Goal: Task Accomplishment & Management: Use online tool/utility

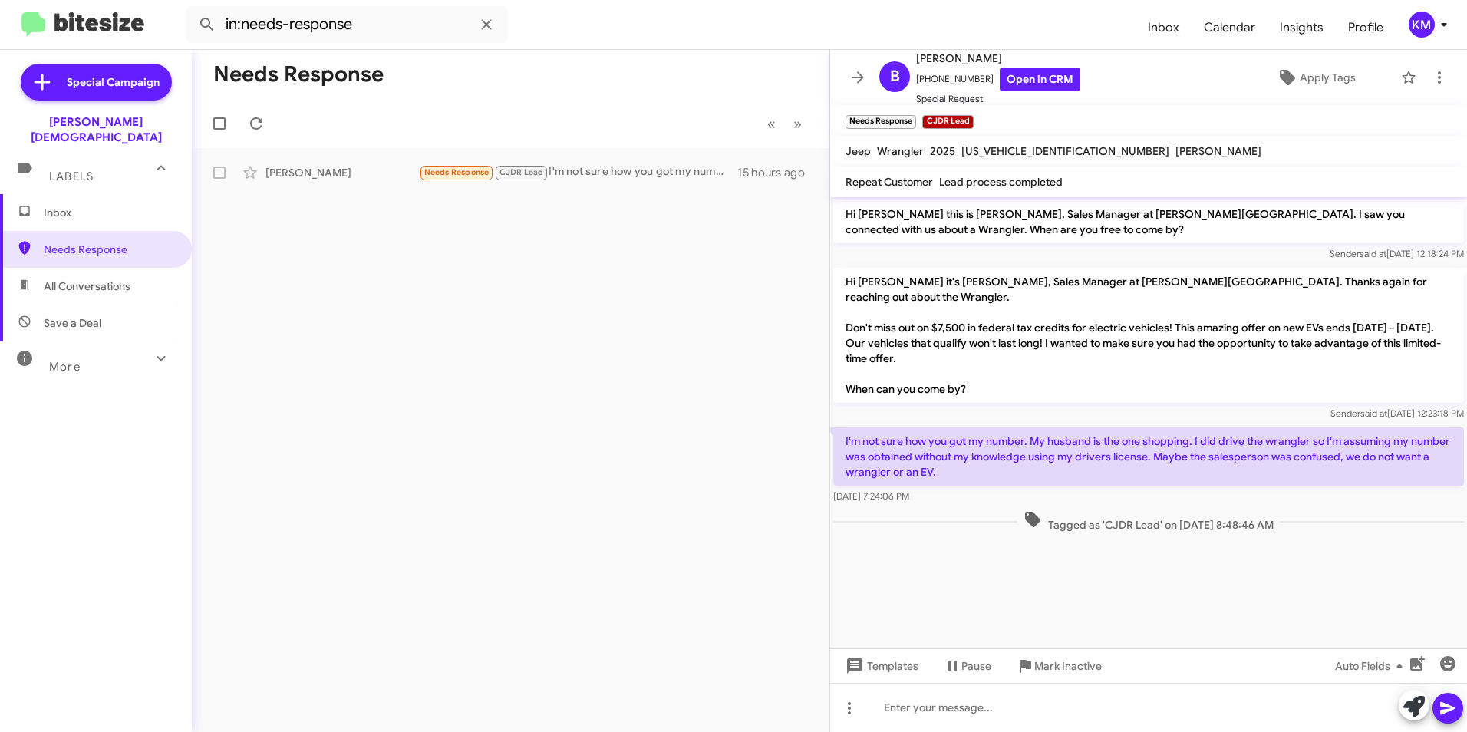
click at [76, 278] on span "All Conversations" at bounding box center [87, 285] width 87 height 15
type input "in:all-conversations"
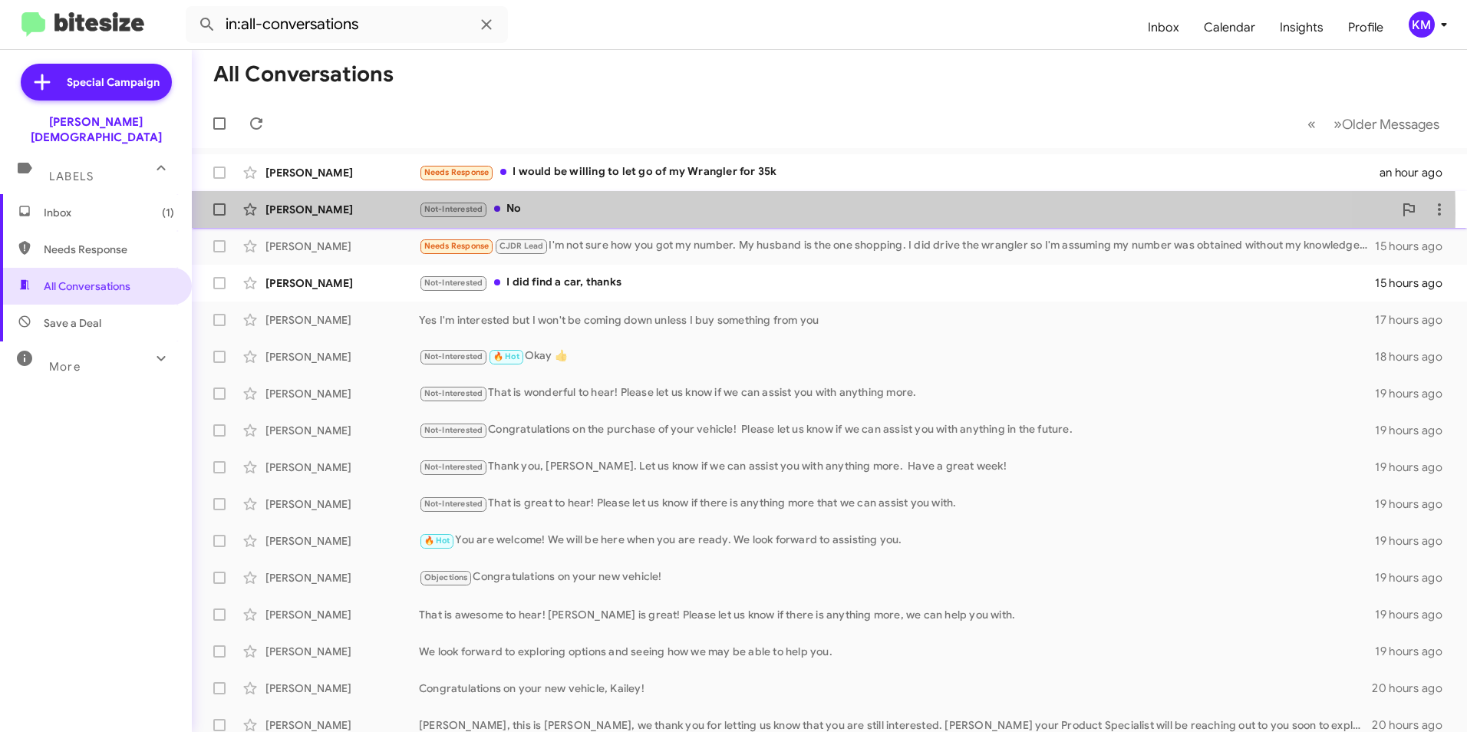
click at [721, 214] on div "Not-Interested No" at bounding box center [906, 209] width 974 height 18
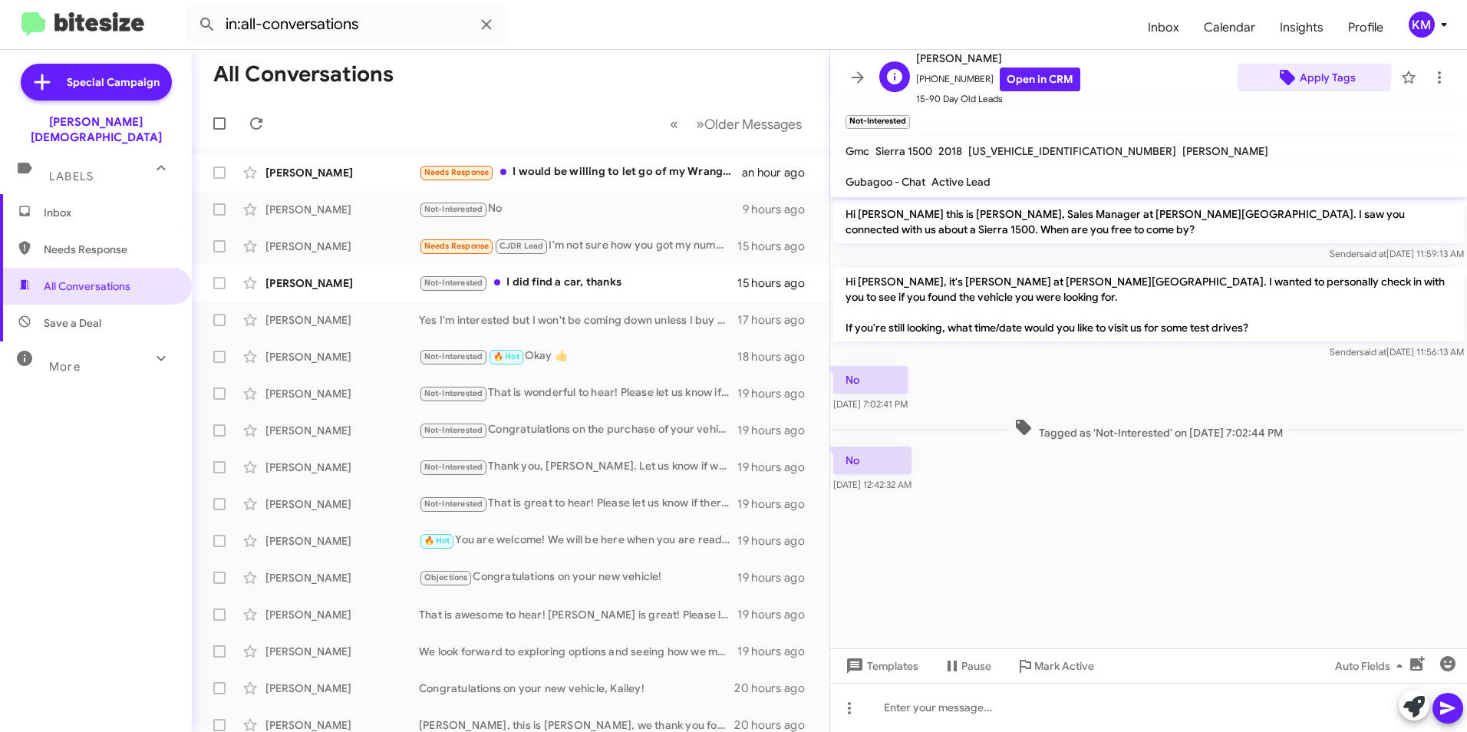
click at [1289, 72] on span "Apply Tags" at bounding box center [1315, 78] width 131 height 28
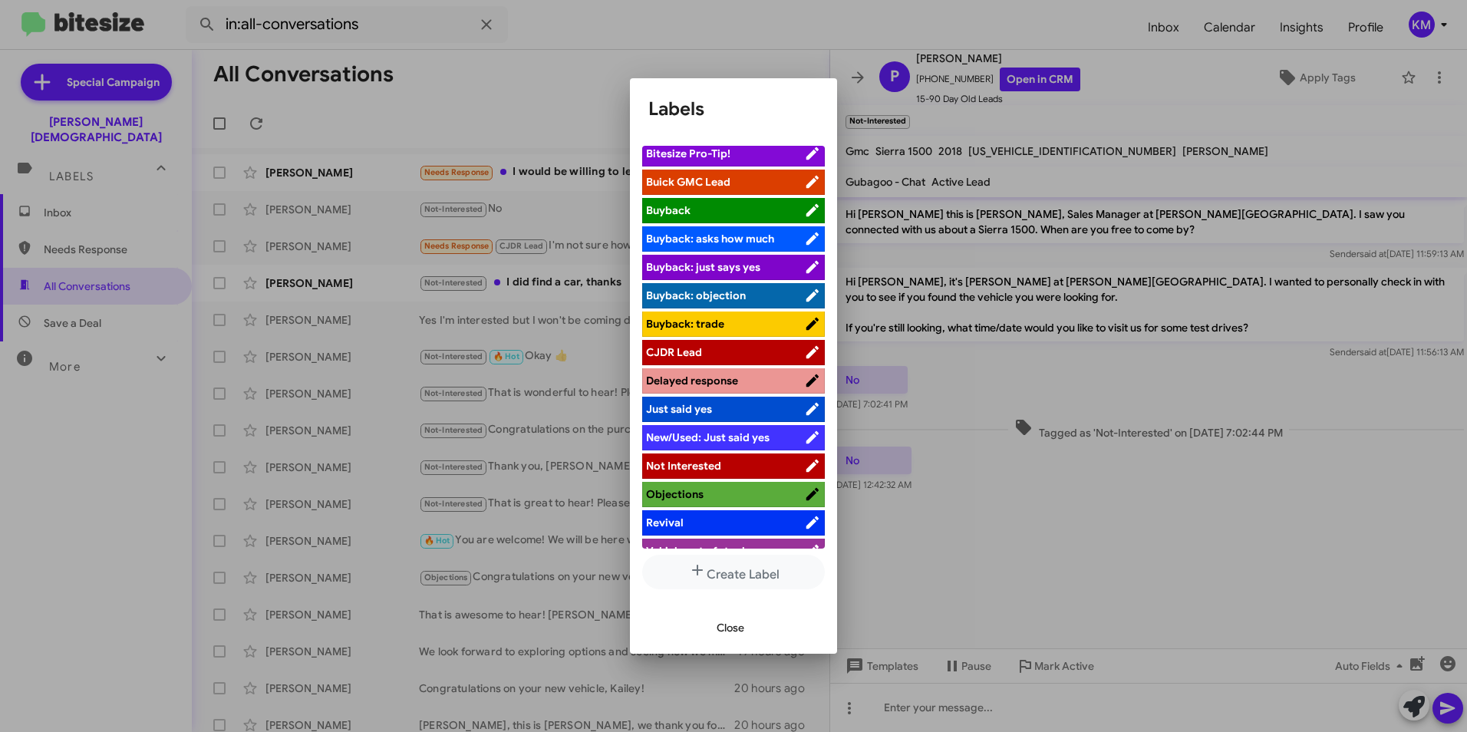
scroll to position [52, 0]
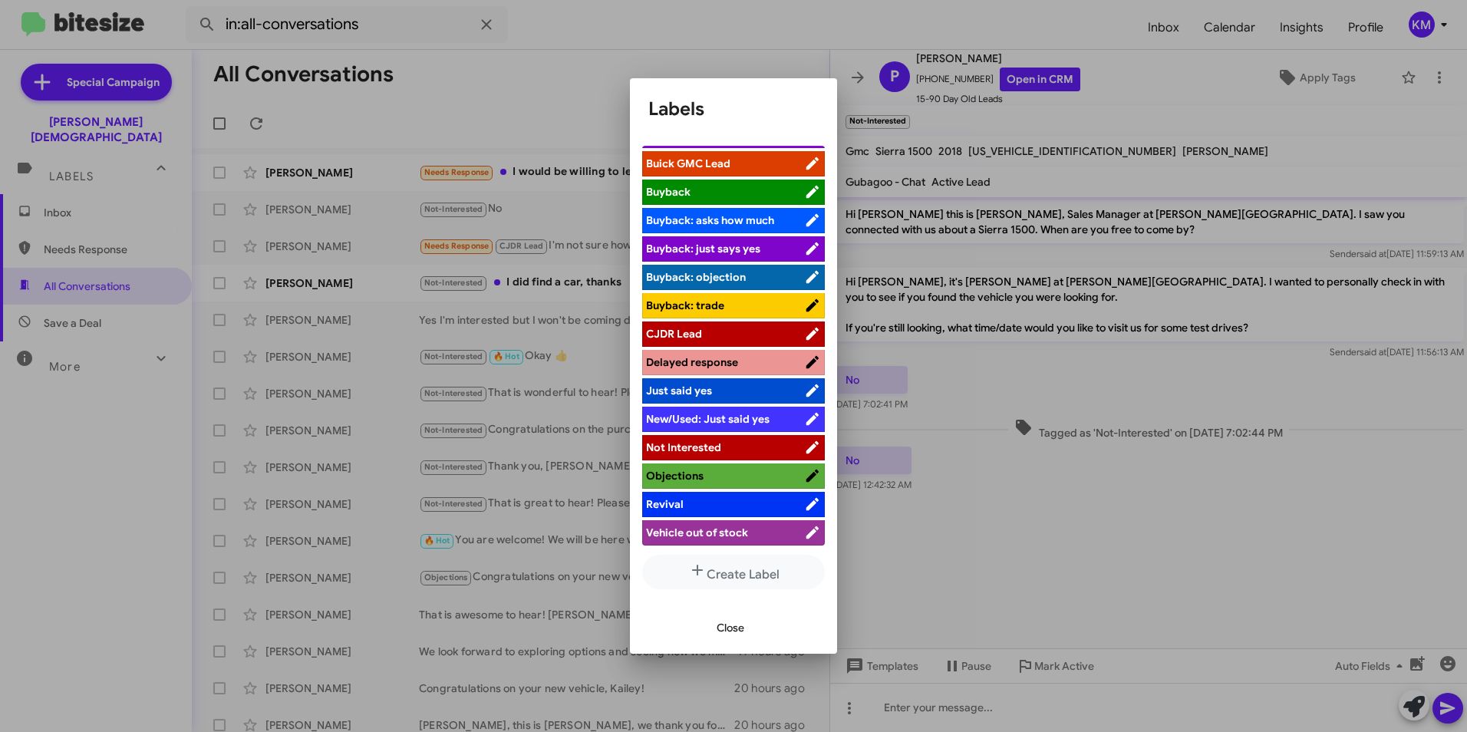
click at [700, 443] on span "Not Interested" at bounding box center [683, 447] width 75 height 14
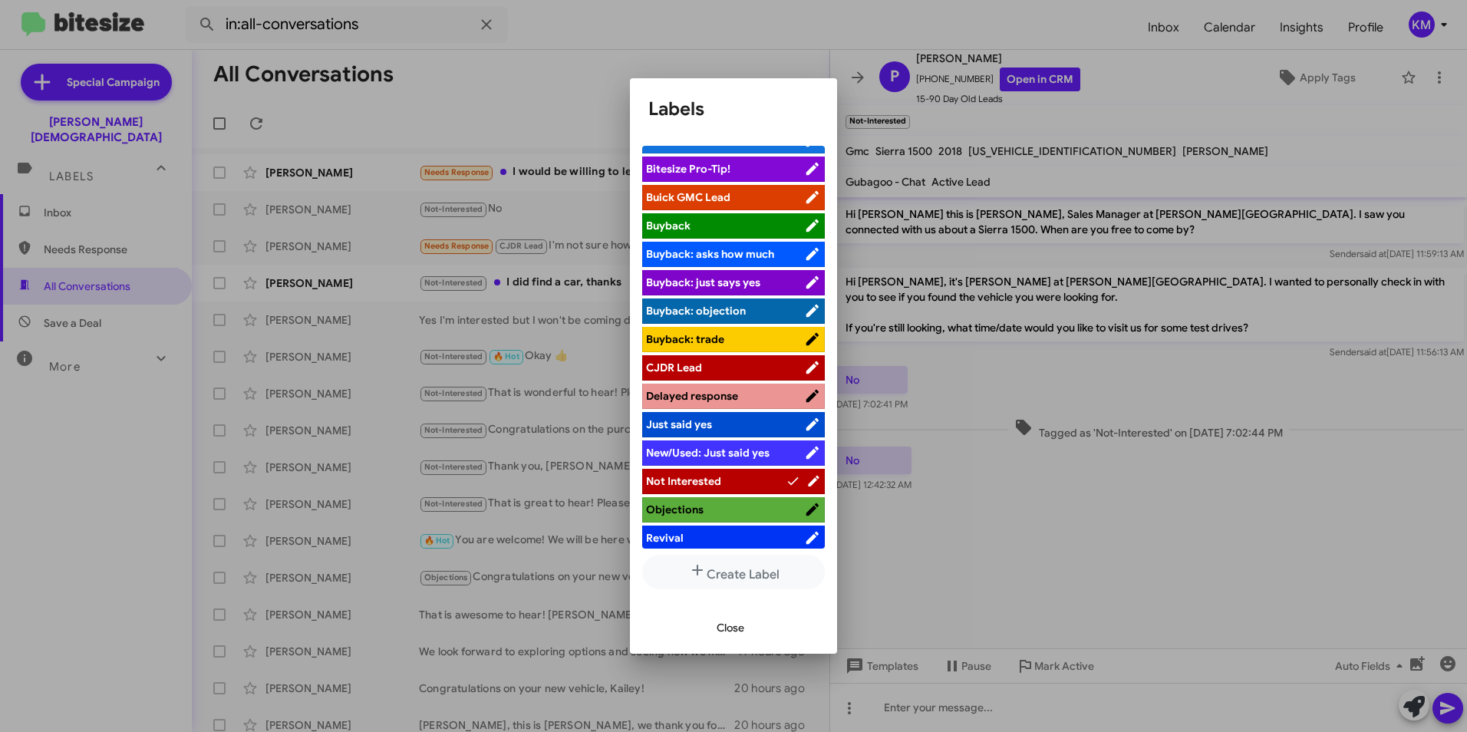
scroll to position [0, 0]
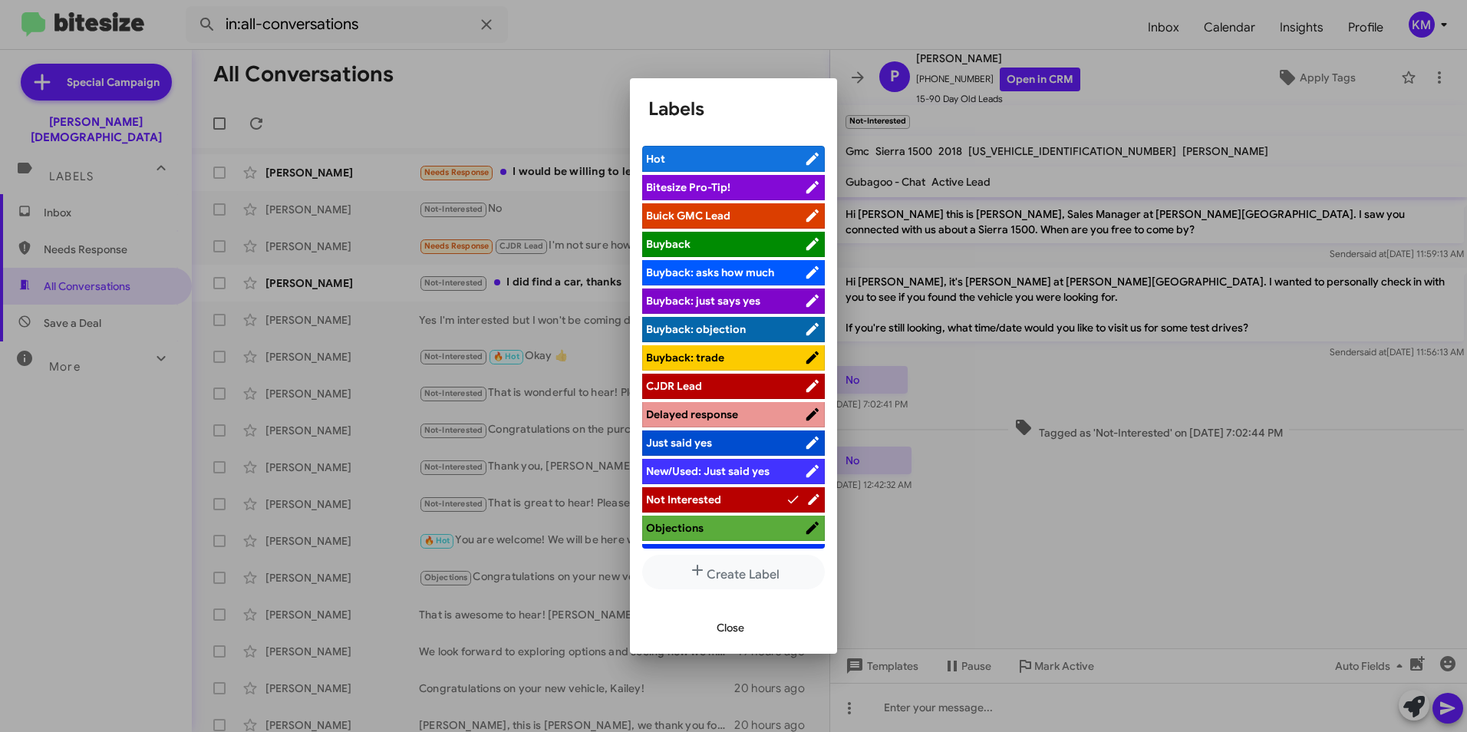
click at [693, 215] on span "Buick GMC Lead" at bounding box center [688, 216] width 84 height 14
click at [726, 624] on span "Close" at bounding box center [730, 628] width 28 height 28
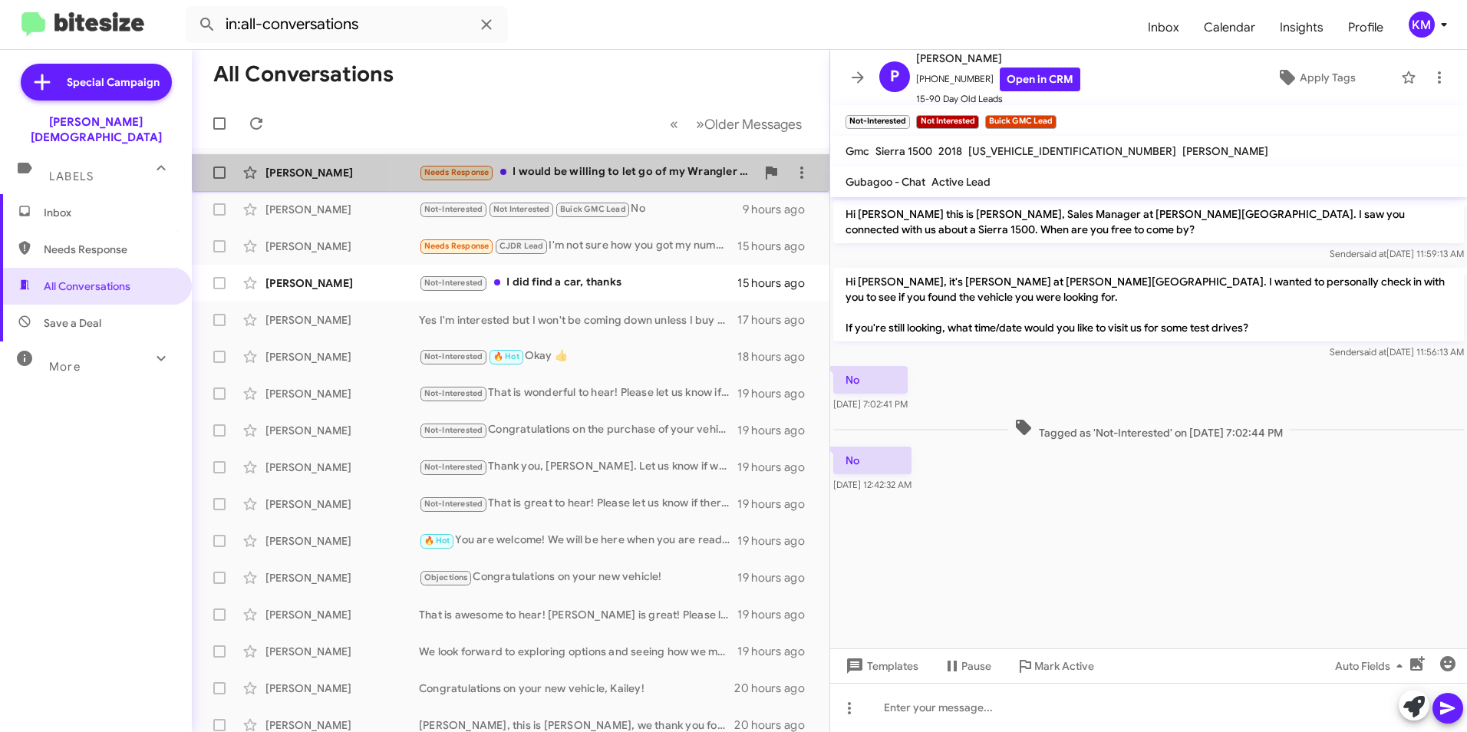
click at [580, 171] on div "Needs Response I would be willing to let go of my Wrangler for 35k" at bounding box center [587, 172] width 337 height 18
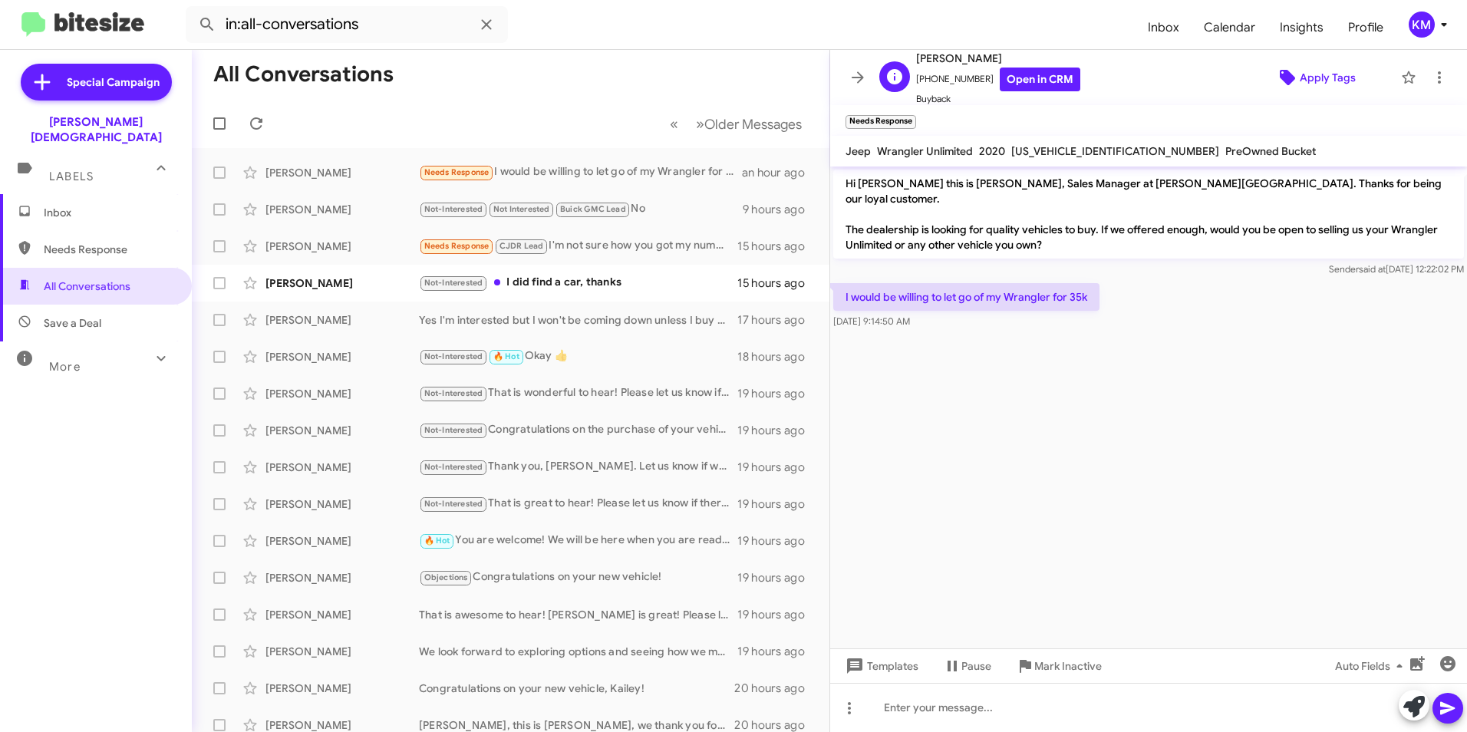
click at [1299, 88] on span "Apply Tags" at bounding box center [1327, 78] width 56 height 28
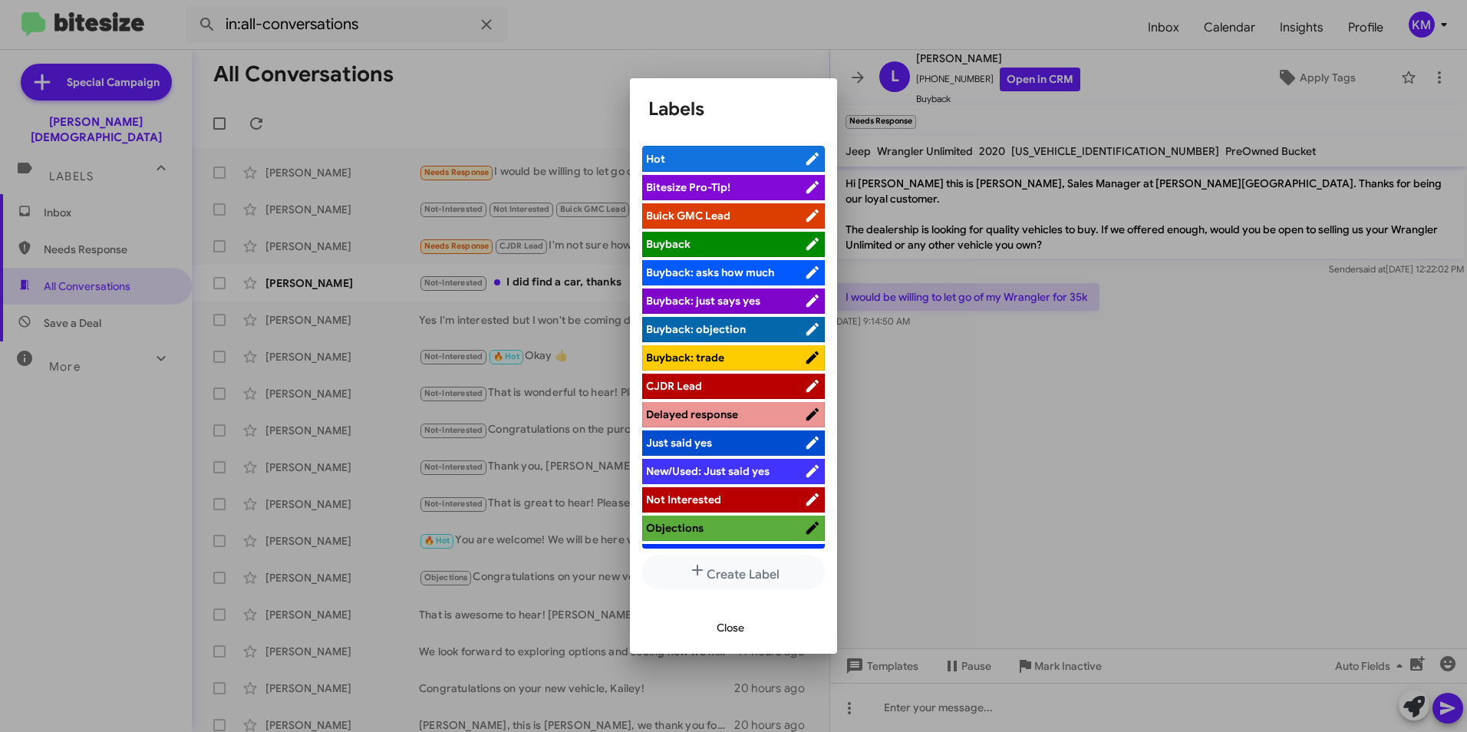
click at [697, 390] on span "CJDR Lead" at bounding box center [674, 386] width 56 height 14
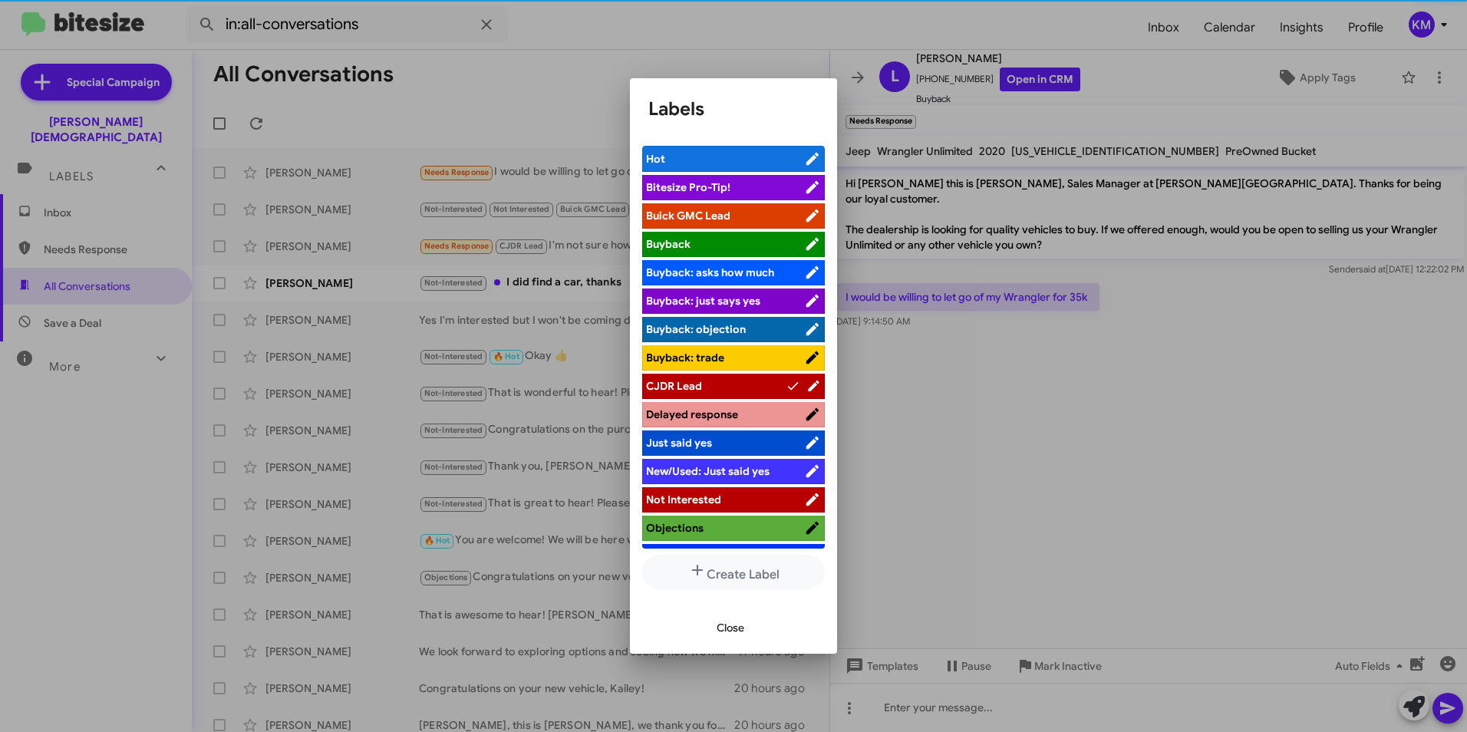
click at [729, 627] on span "Close" at bounding box center [730, 628] width 28 height 28
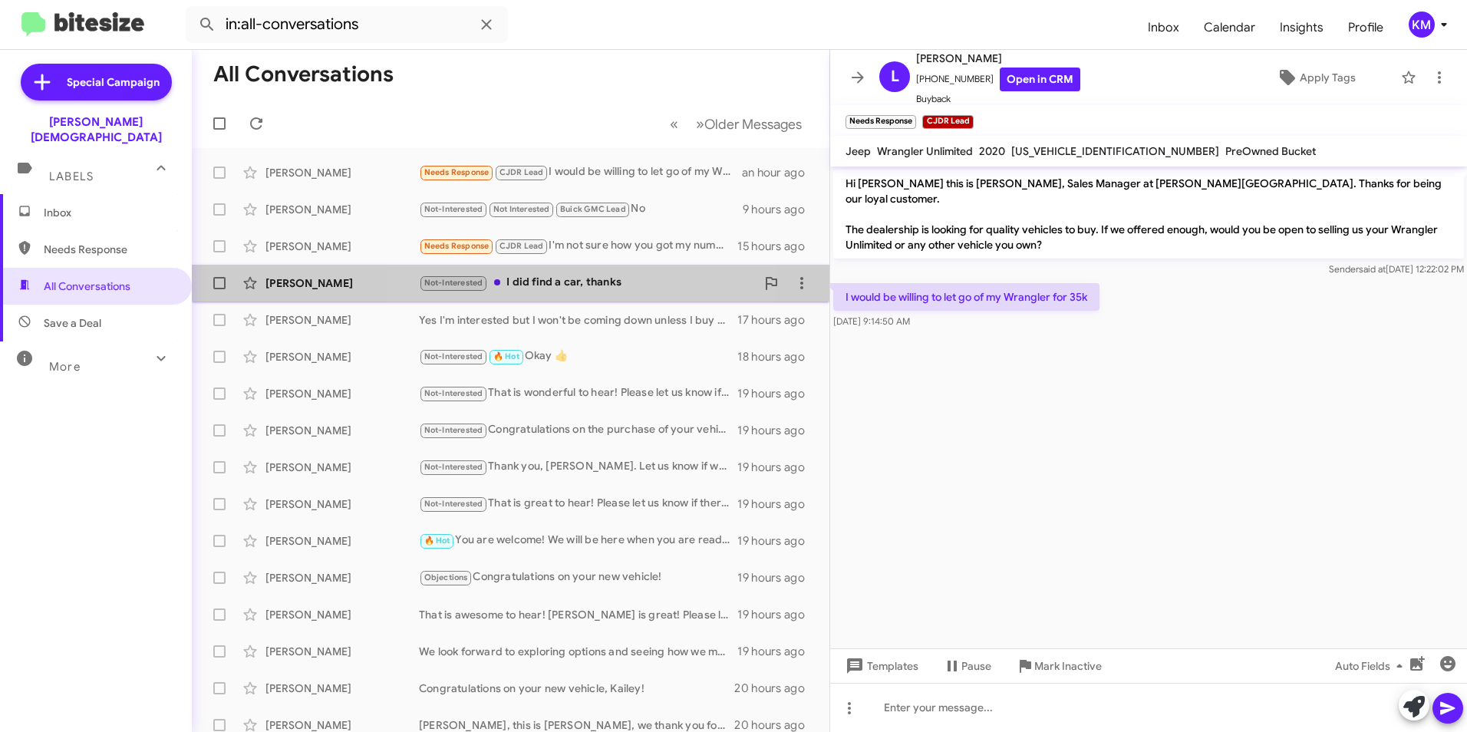
click at [538, 270] on div "[PERSON_NAME] Not-Interested I did find a car, thanks 15 hours ago" at bounding box center [510, 283] width 613 height 31
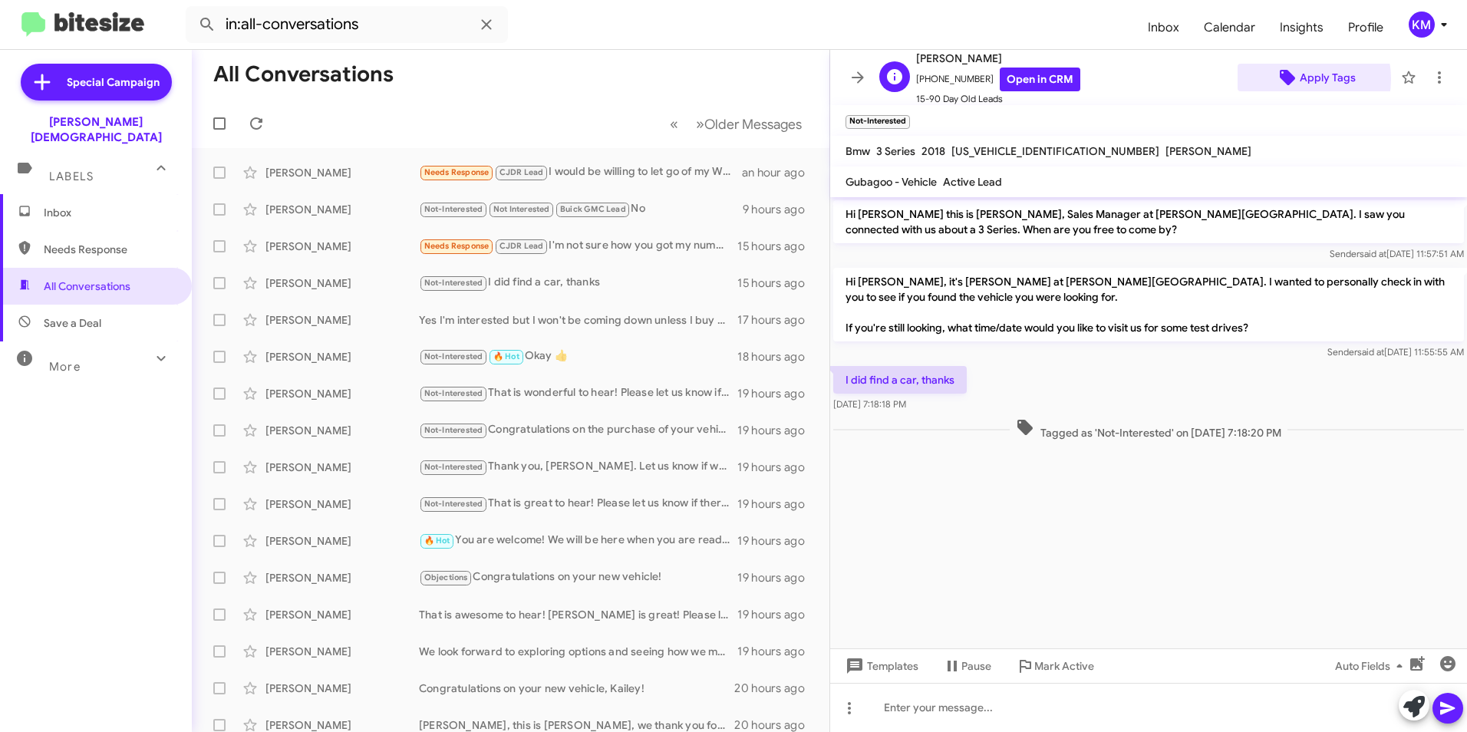
click at [1289, 79] on span "Apply Tags" at bounding box center [1315, 78] width 131 height 28
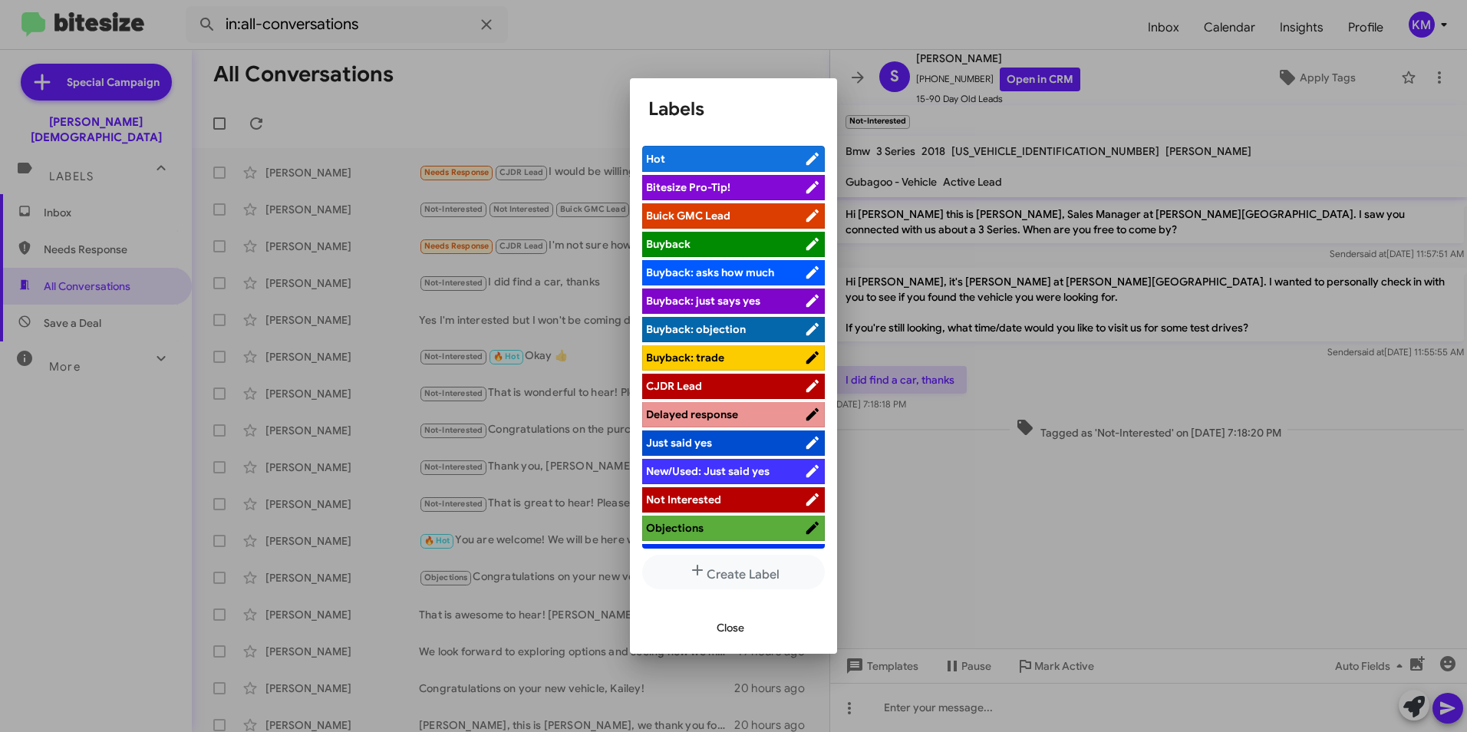
click at [692, 385] on span "CJDR Lead" at bounding box center [674, 386] width 56 height 14
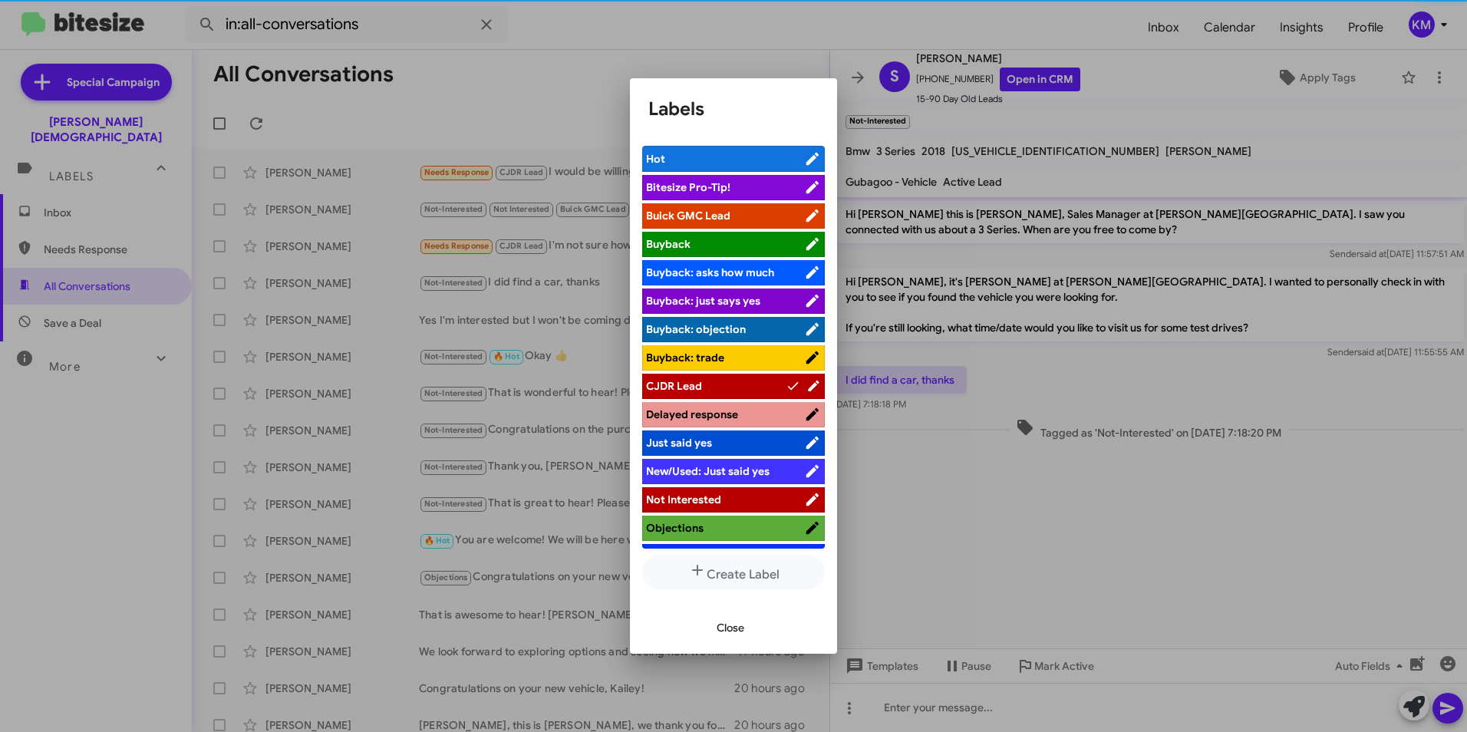
click at [722, 623] on span "Close" at bounding box center [730, 628] width 28 height 28
